Goal: Check status: Check status

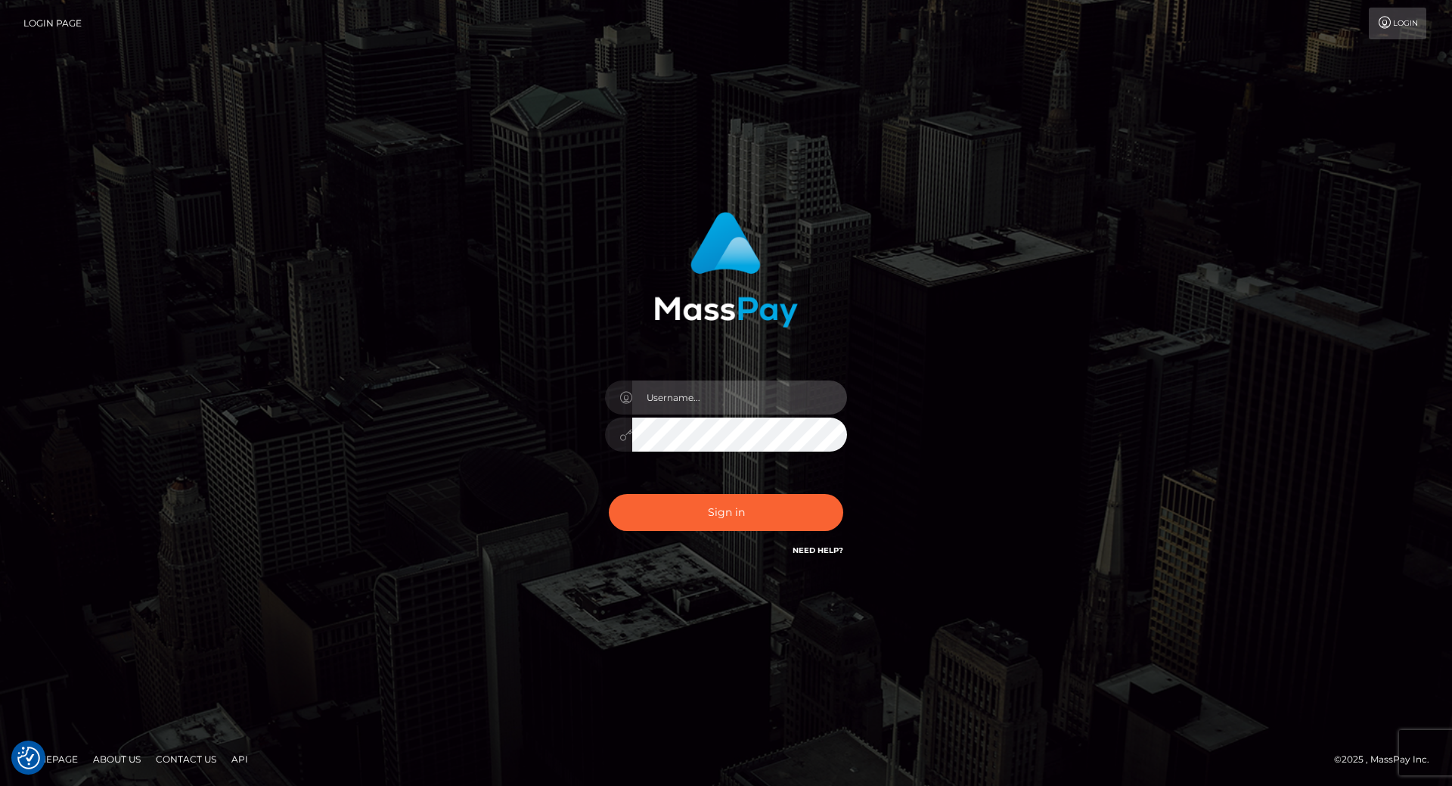
click at [707, 392] on input "text" at bounding box center [739, 397] width 215 height 34
type input "[PERSON_NAME].throne"
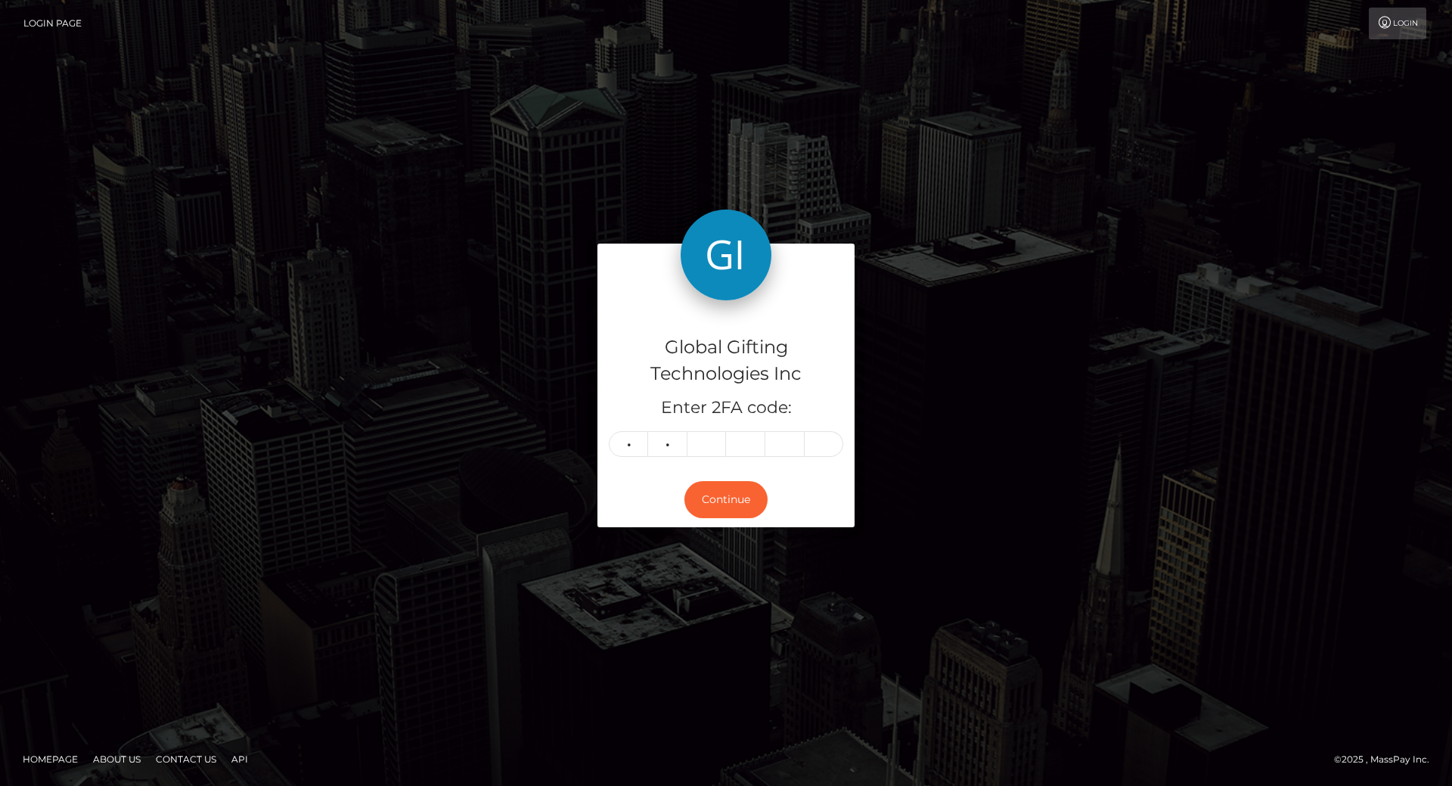
type input "0"
type input "6"
type input "4"
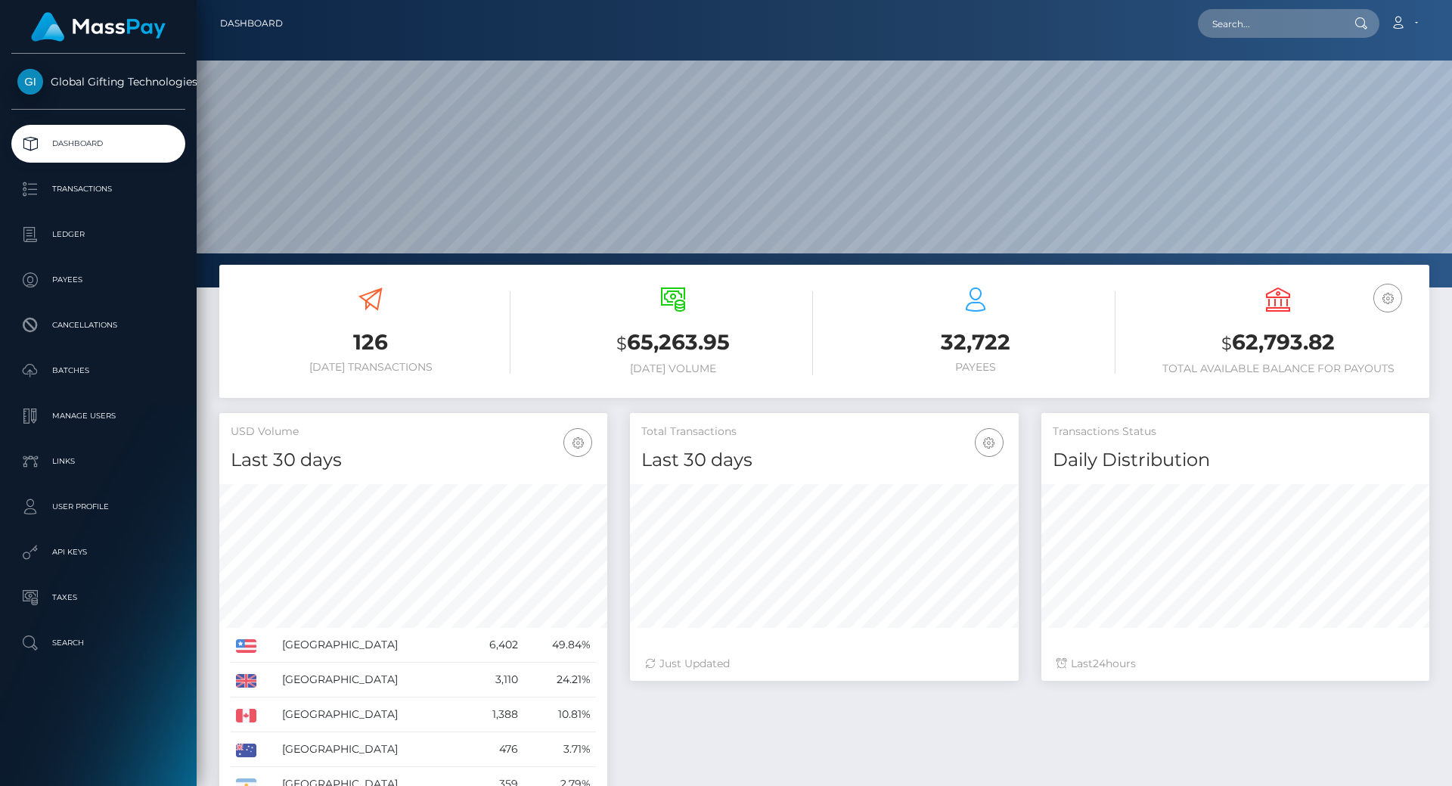
scroll to position [268, 389]
click at [1258, 330] on h3 "$ 62,793.82" at bounding box center [1278, 342] width 280 height 31
copy h3 "62,793.82"
